Goal: Transaction & Acquisition: Purchase product/service

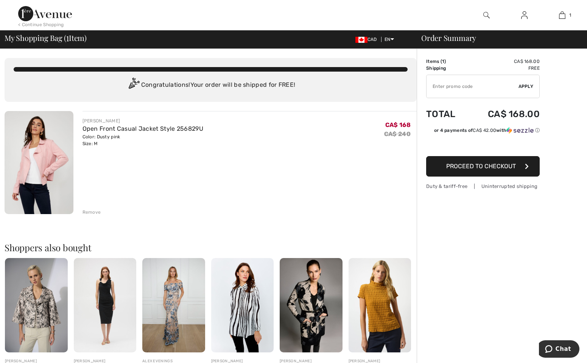
click at [448, 166] on span "Proceed to Checkout" at bounding box center [481, 165] width 70 height 7
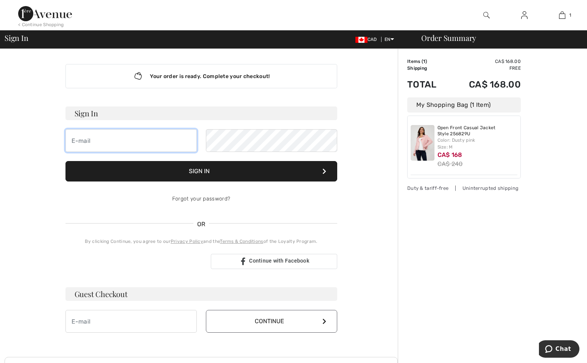
type input "giulianoruscito@gmail.com"
click at [196, 164] on button "Sign In" at bounding box center [201, 171] width 272 height 20
click at [243, 170] on button "Sign In" at bounding box center [201, 171] width 272 height 20
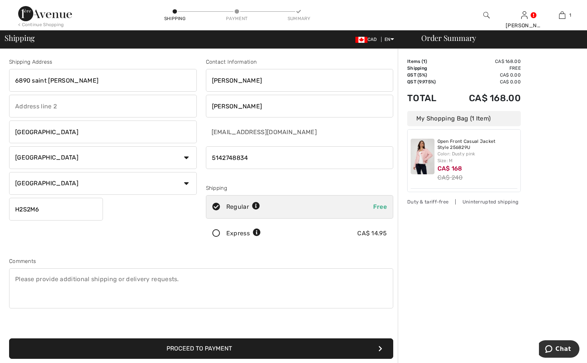
scroll to position [114, 0]
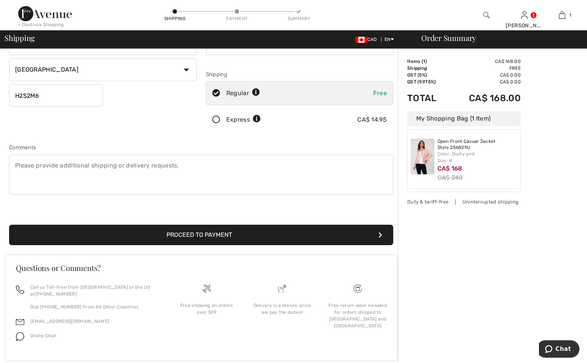
click at [251, 237] on button "Proceed to Payment" at bounding box center [201, 235] width 384 height 20
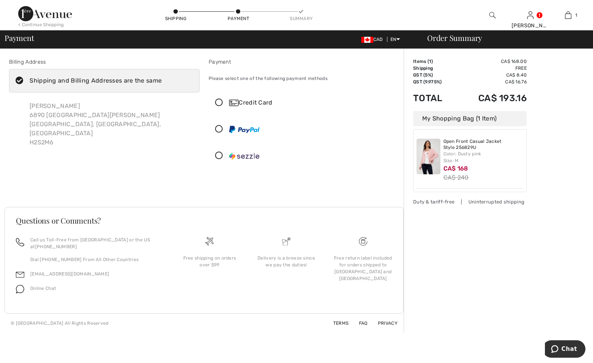
click at [244, 106] on div "Credit Card" at bounding box center [311, 102] width 165 height 9
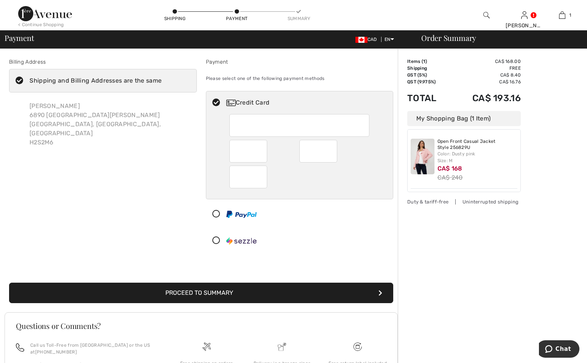
click at [246, 216] on img at bounding box center [241, 214] width 30 height 7
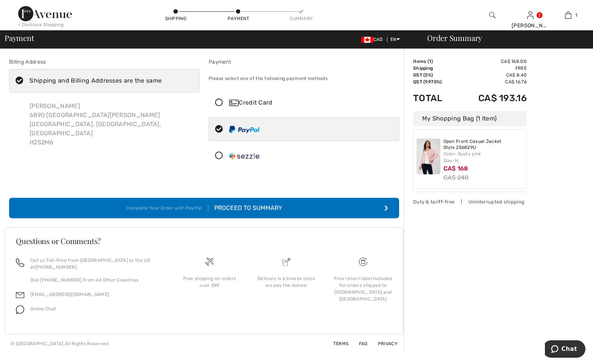
click at [282, 213] on button "Complete Your Order with PayPal Proceed to Summary" at bounding box center [204, 208] width 390 height 20
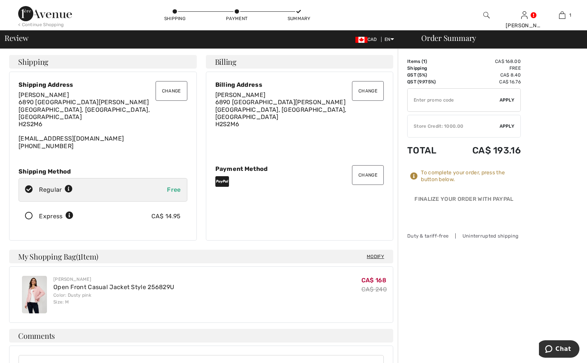
click at [363, 170] on button "Change" at bounding box center [368, 175] width 32 height 20
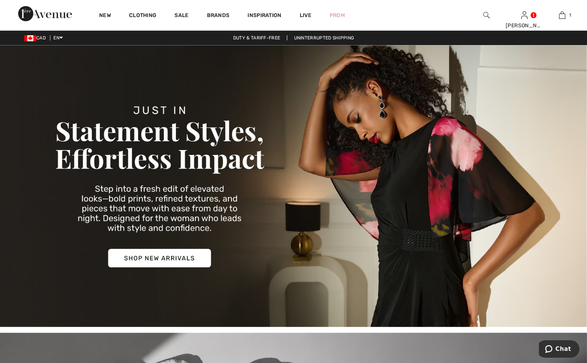
click at [488, 13] on img at bounding box center [486, 15] width 6 height 9
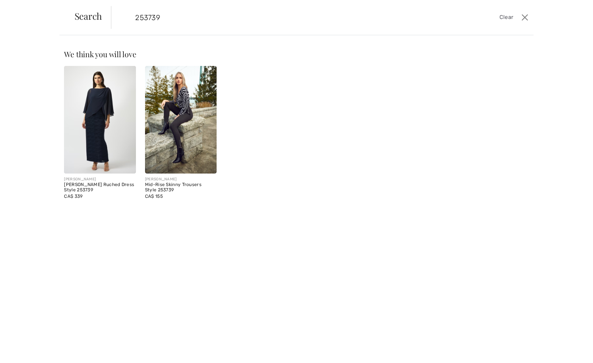
type input "253739"
click at [131, 83] on img at bounding box center [100, 120] width 72 height 108
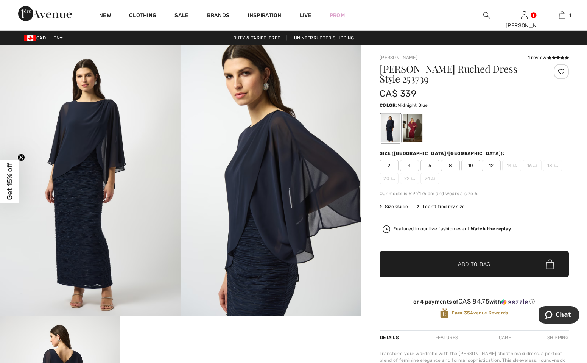
click at [488, 13] on img at bounding box center [486, 15] width 6 height 9
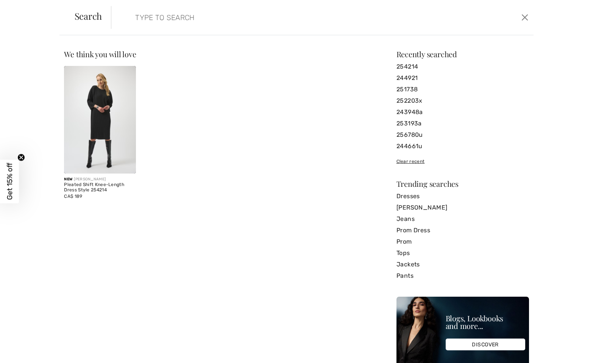
paste input "254184"
type input "254184"
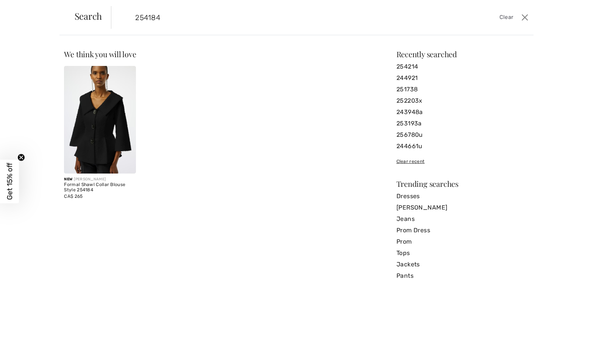
click at [79, 133] on img at bounding box center [100, 120] width 72 height 108
